Goal: Task Accomplishment & Management: Manage account settings

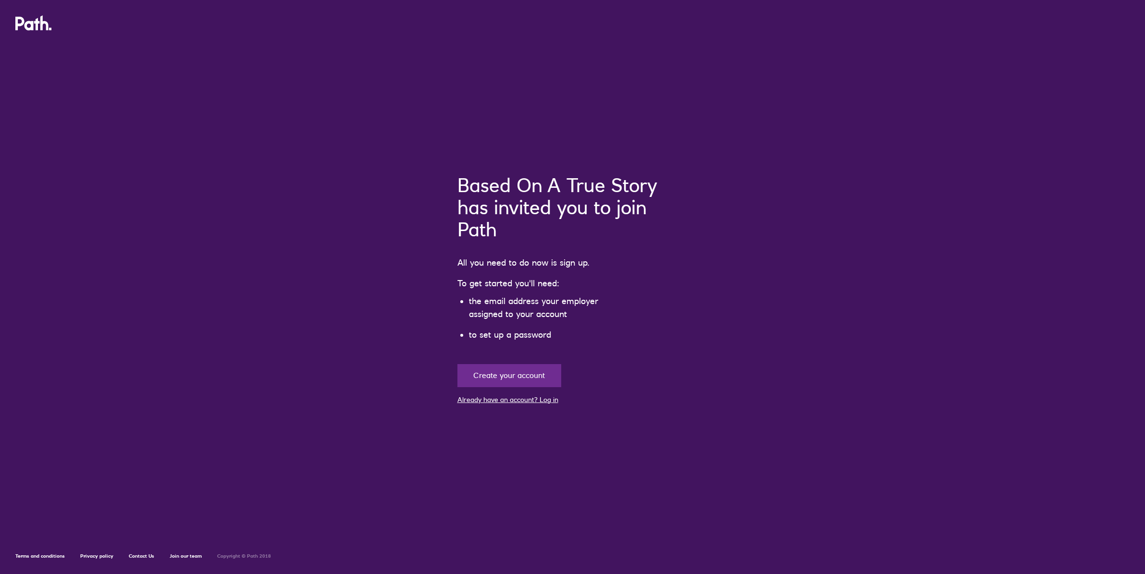
click at [532, 399] on link "Already have an account? Log in" at bounding box center [507, 399] width 101 height 9
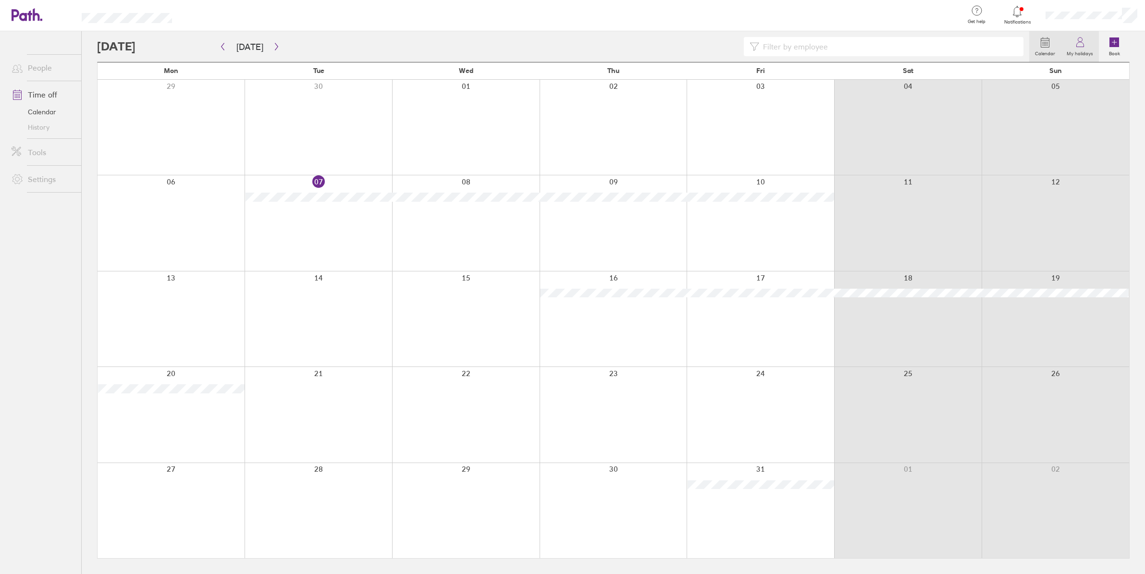
click at [1083, 49] on label "My holidays" at bounding box center [1079, 52] width 38 height 9
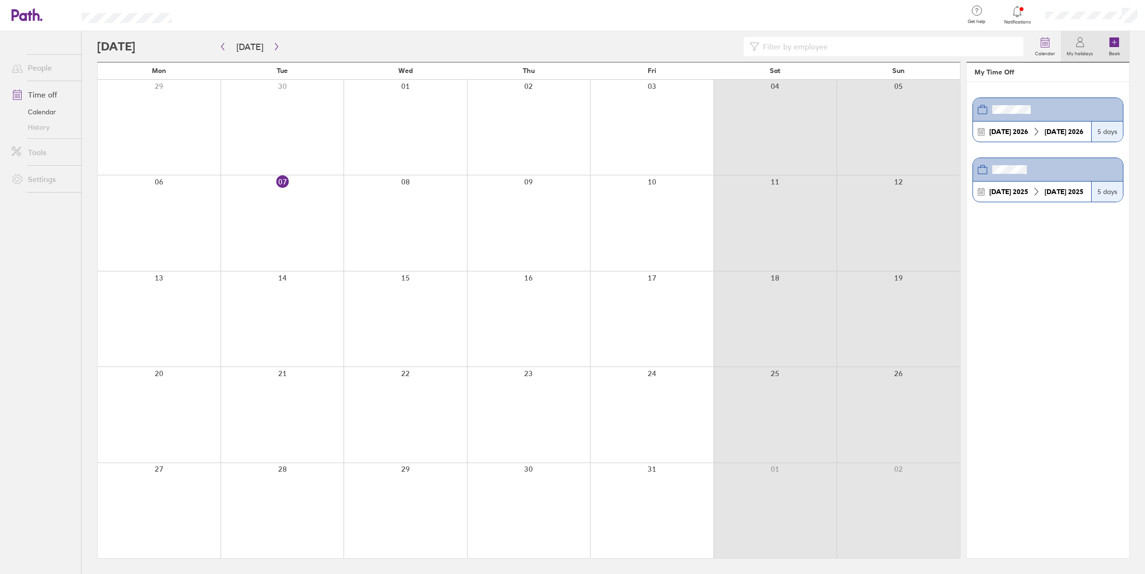
click at [1112, 40] on icon at bounding box center [1114, 42] width 10 height 10
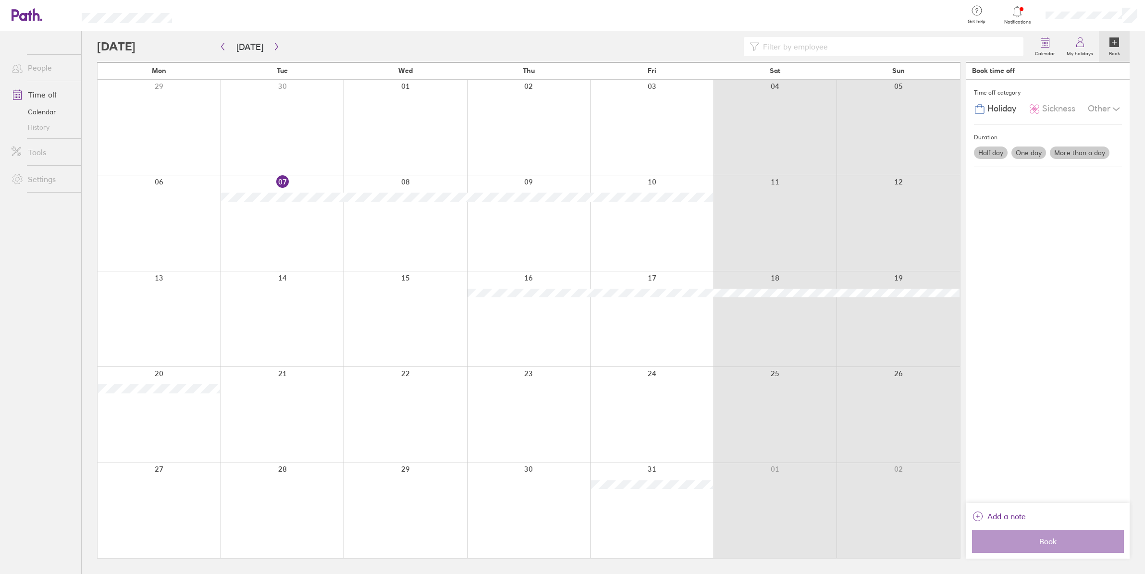
click at [996, 106] on span "Holiday" at bounding box center [1001, 109] width 29 height 10
click at [982, 151] on label "Half day" at bounding box center [991, 152] width 34 height 12
click at [0, 0] on input "Half day" at bounding box center [0, 0] width 0 height 0
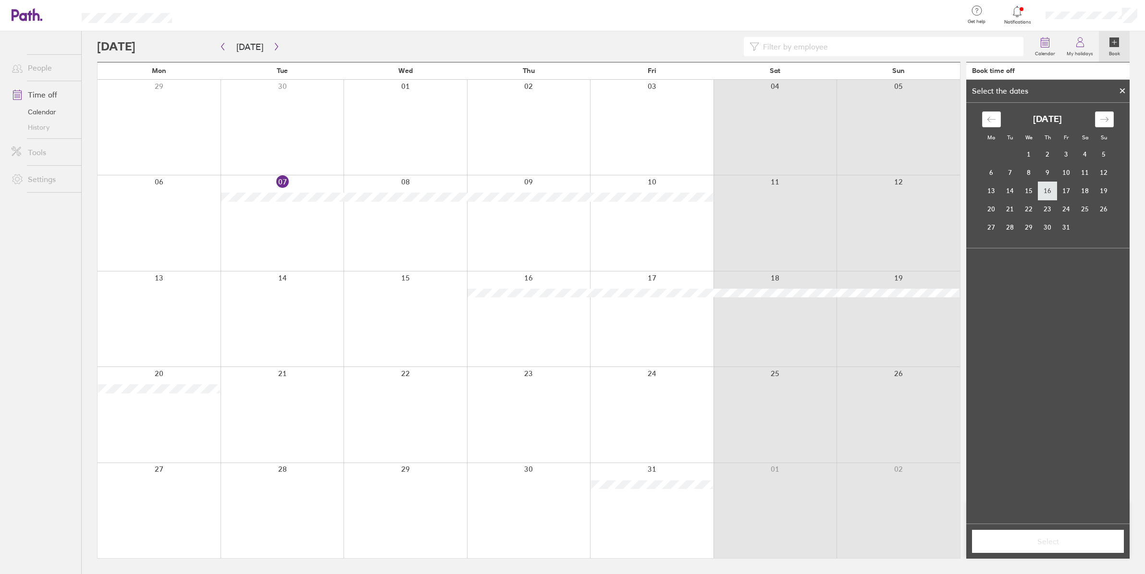
click at [1045, 191] on td "16" at bounding box center [1047, 191] width 19 height 18
click at [1069, 312] on label "Afternoon" at bounding box center [1066, 312] width 38 height 12
click at [0, 0] on input "Afternoon" at bounding box center [0, 0] width 0 height 0
click at [1055, 547] on button "Select" at bounding box center [1048, 541] width 152 height 23
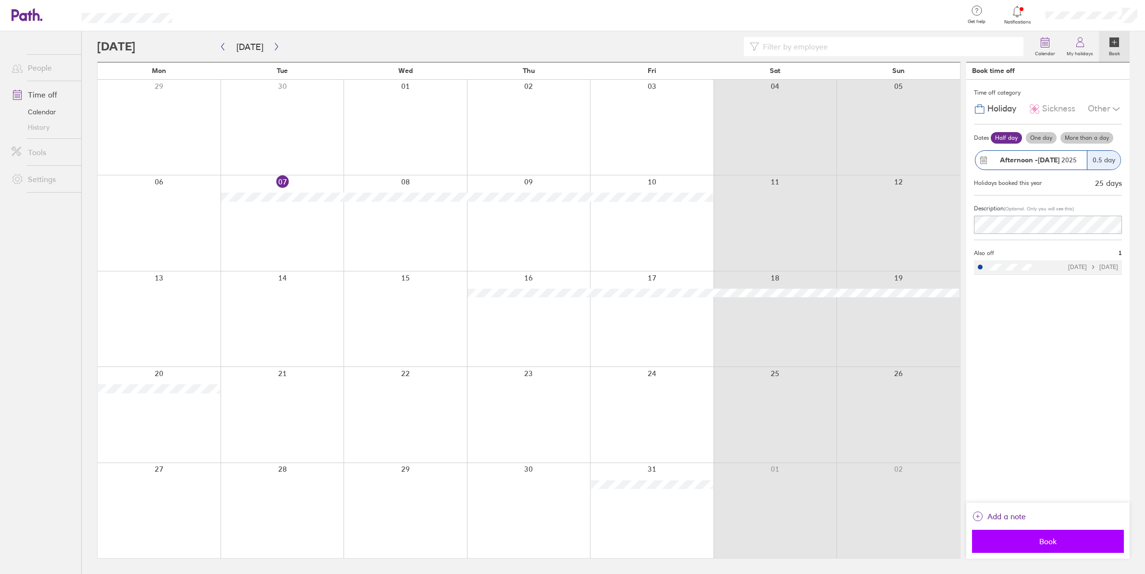
click at [1043, 544] on span "Book" at bounding box center [1047, 541] width 138 height 9
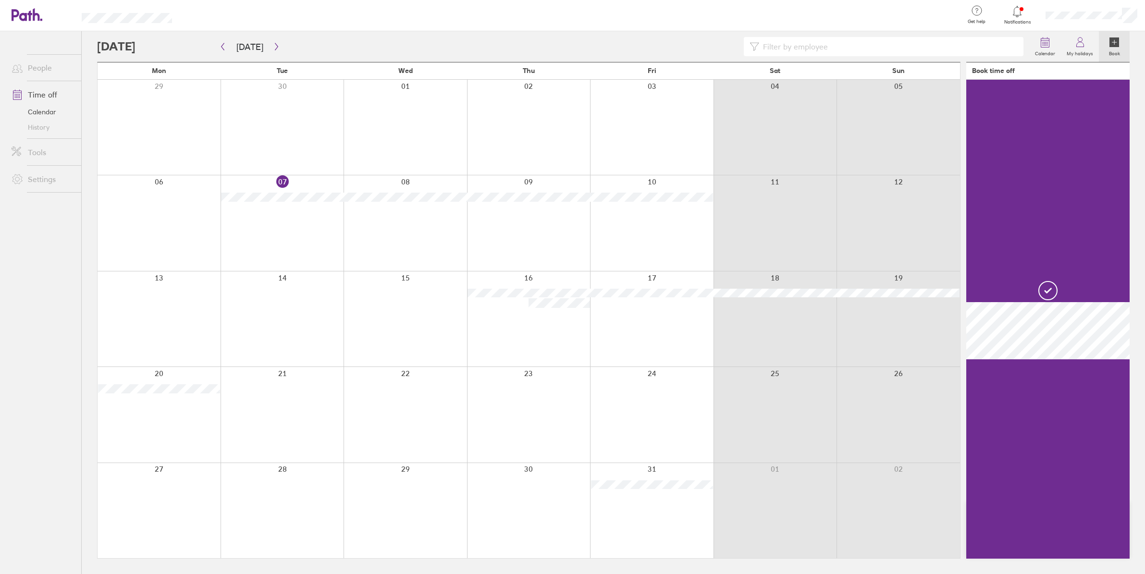
click at [1114, 44] on icon at bounding box center [1114, 42] width 0 height 4
click at [1077, 44] on icon at bounding box center [1080, 43] width 12 height 12
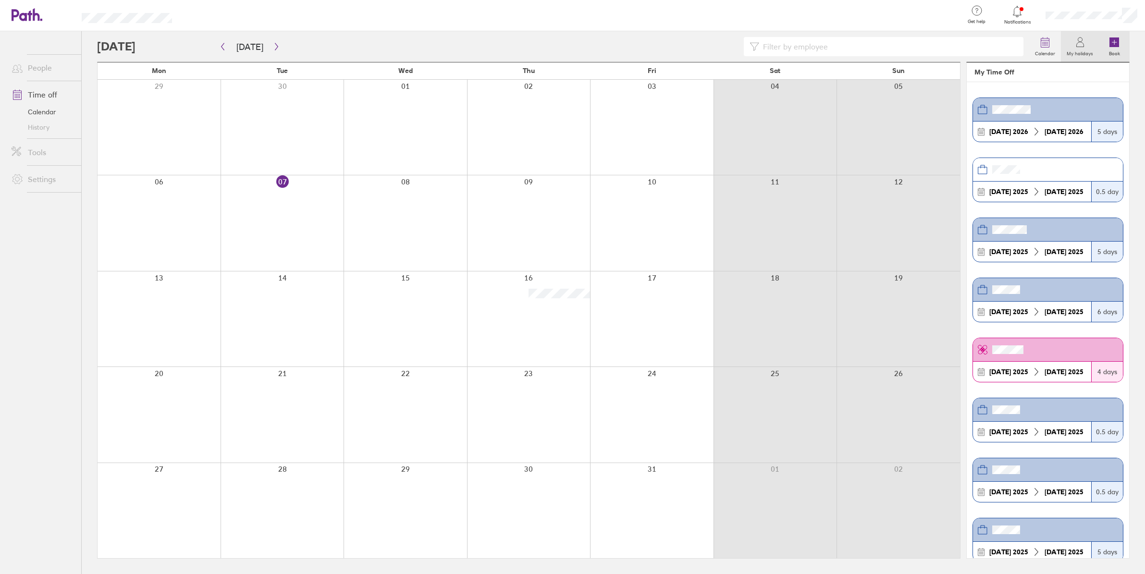
click at [1117, 47] on icon at bounding box center [1114, 42] width 10 height 10
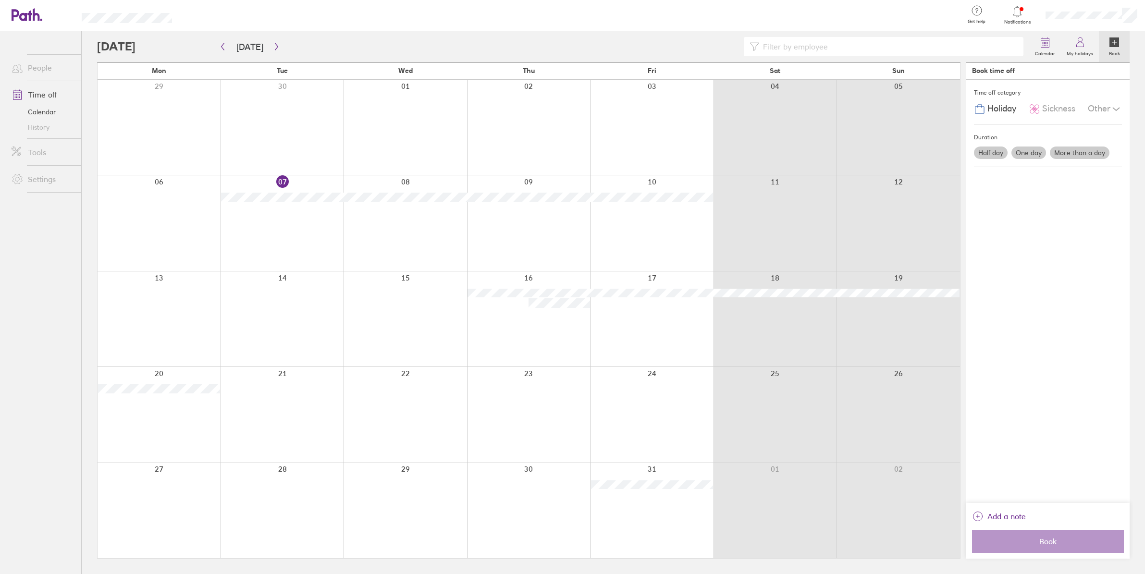
click at [1003, 106] on span "Holiday" at bounding box center [1001, 109] width 29 height 10
click at [1007, 116] on div "Holiday" at bounding box center [995, 109] width 42 height 18
click at [1027, 156] on label "One day" at bounding box center [1028, 152] width 35 height 12
click at [0, 0] on input "One day" at bounding box center [0, 0] width 0 height 0
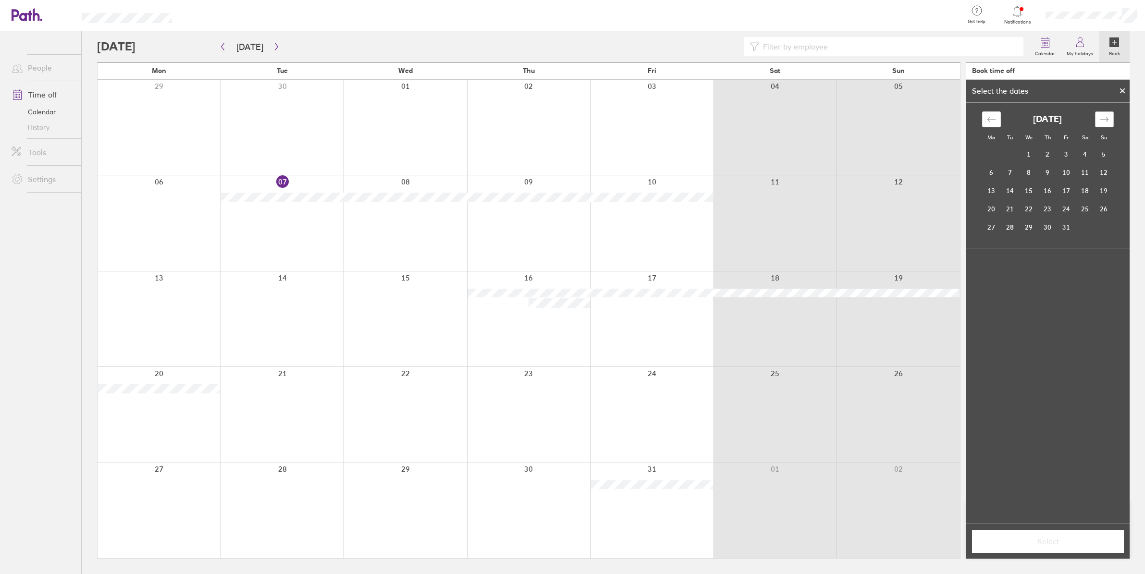
click at [1101, 121] on icon "Move forward to switch to the next month." at bounding box center [1103, 119] width 9 height 9
click at [1106, 120] on icon "Move forward to switch to the next month." at bounding box center [1103, 119] width 9 height 9
click at [1026, 211] on td "24" at bounding box center [1028, 209] width 19 height 18
click at [1053, 546] on button "Select" at bounding box center [1048, 541] width 152 height 23
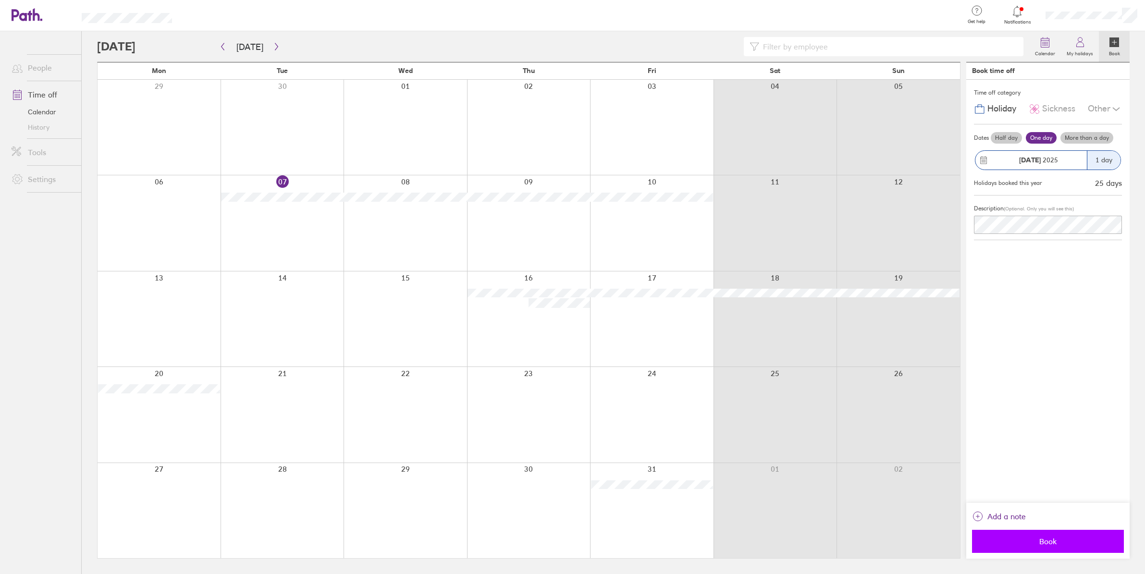
click at [1056, 543] on span "Book" at bounding box center [1047, 541] width 138 height 9
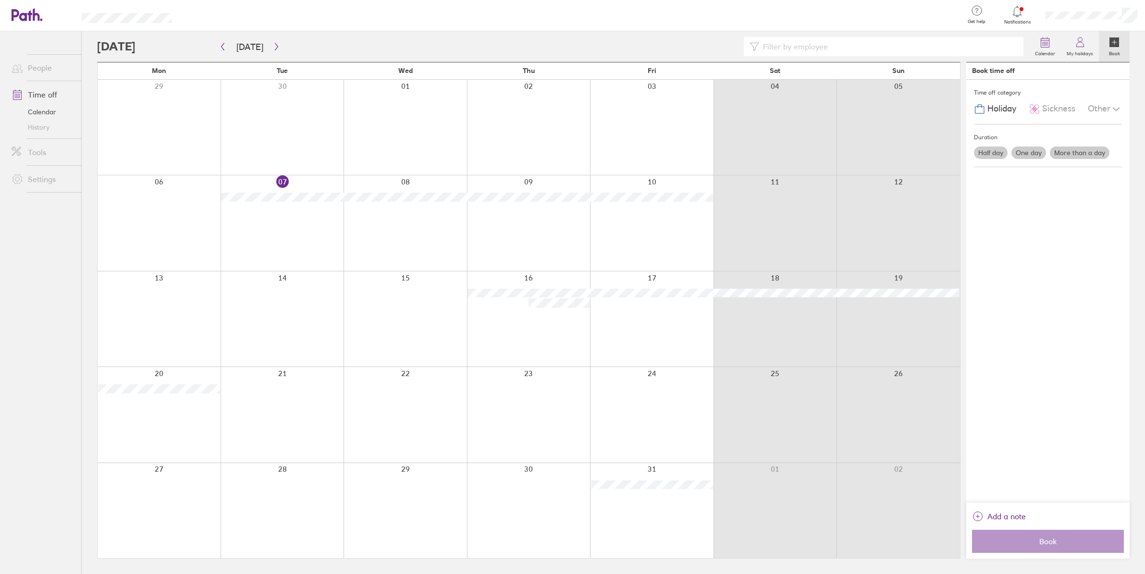
click at [1053, 106] on span "Sickness" at bounding box center [1058, 109] width 33 height 10
click at [1106, 113] on div "Other" at bounding box center [1104, 109] width 34 height 18
click at [1005, 110] on span "Holiday" at bounding box center [1001, 109] width 29 height 10
